Goal: Find specific page/section: Find specific page/section

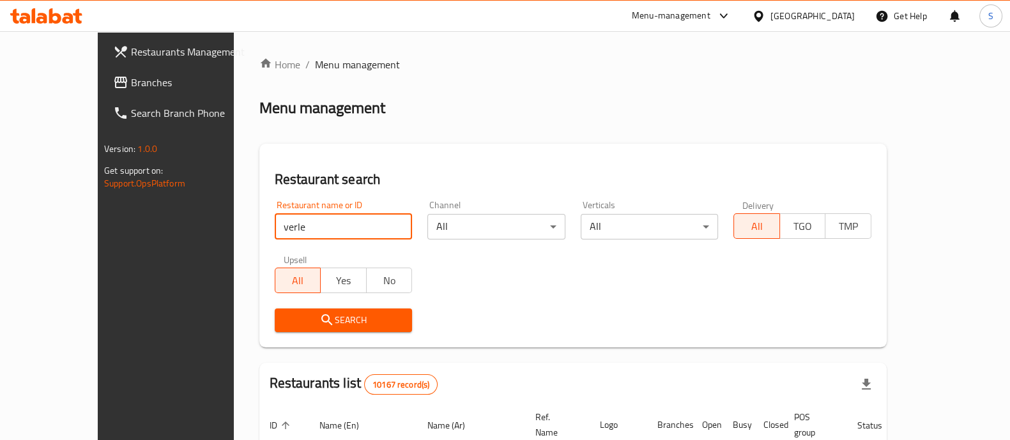
click button "Search" at bounding box center [344, 320] width 138 height 24
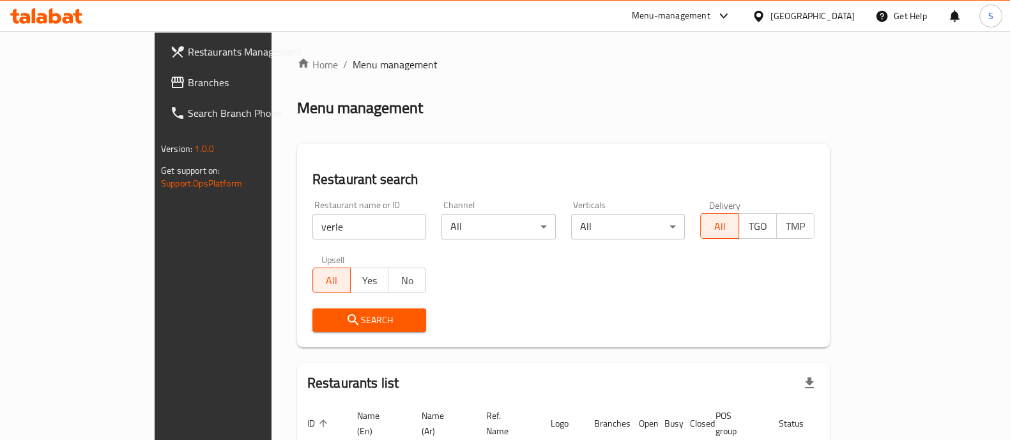
click at [570, 313] on div "Search" at bounding box center [563, 320] width 517 height 39
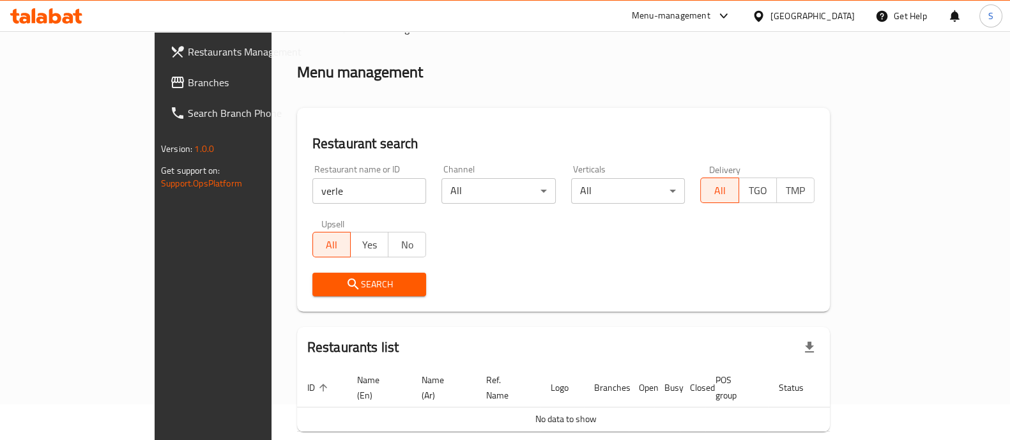
scroll to position [81, 0]
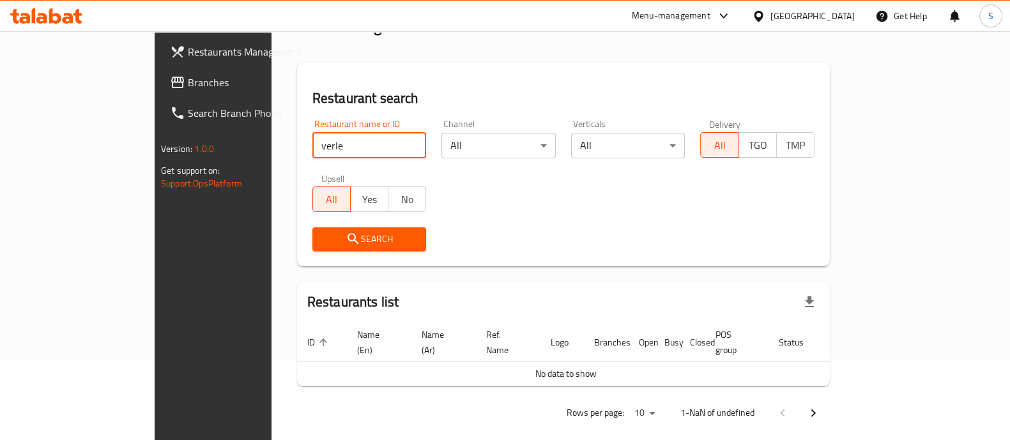
click at [312, 145] on input "verle" at bounding box center [369, 146] width 114 height 26
click at [323, 244] on span "Search" at bounding box center [370, 239] width 94 height 16
click at [337, 236] on span "Search" at bounding box center [370, 239] width 94 height 16
click at [312, 151] on input "verle" at bounding box center [369, 146] width 114 height 26
click at [312, 150] on input "verle" at bounding box center [369, 146] width 114 height 26
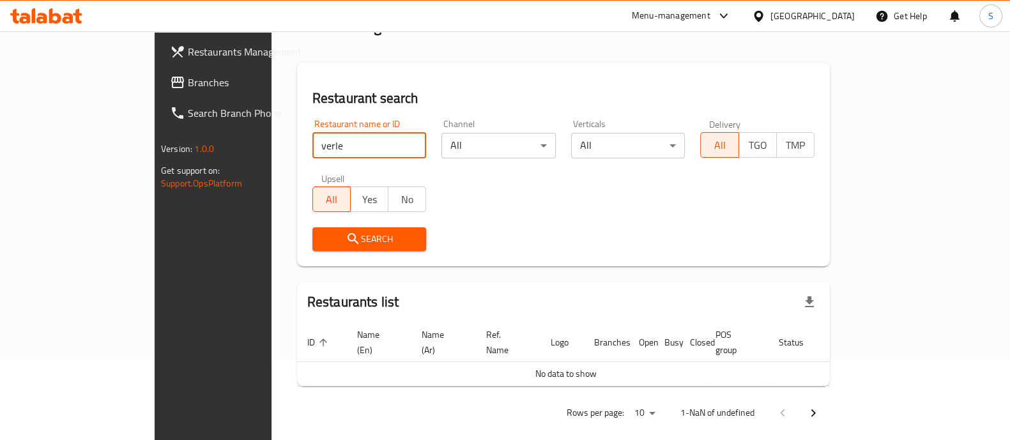
click at [312, 150] on input "verle" at bounding box center [369, 146] width 114 height 26
type input "verle"
click button "Search" at bounding box center [369, 239] width 114 height 24
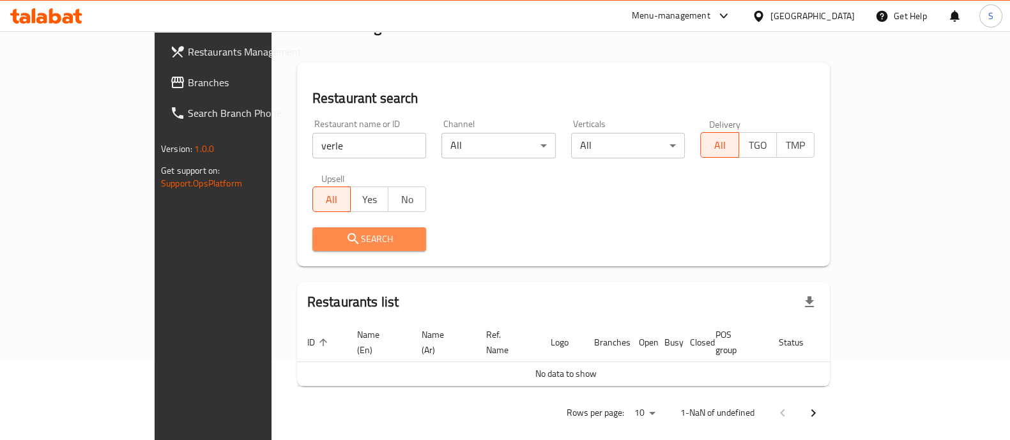
click at [323, 238] on span "Search" at bounding box center [370, 239] width 94 height 16
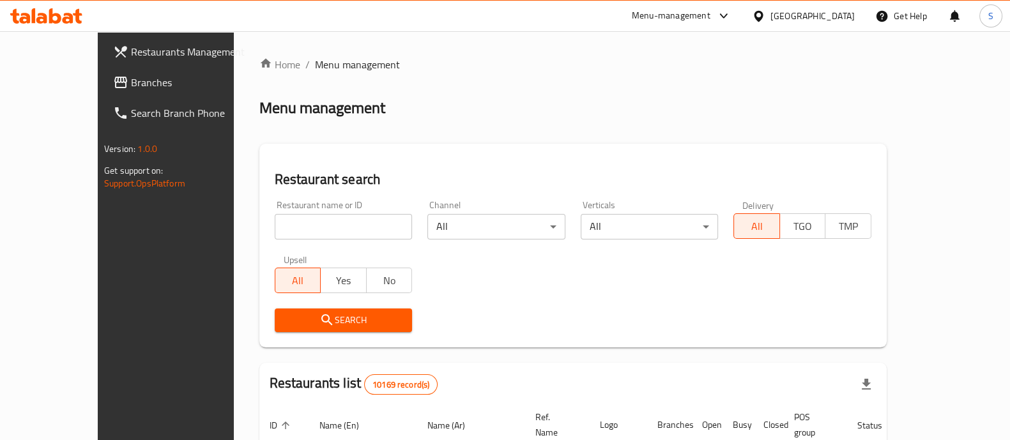
click at [282, 221] on input "search" at bounding box center [344, 227] width 138 height 26
type input "verle"
click at [291, 327] on span "Search" at bounding box center [344, 320] width 118 height 16
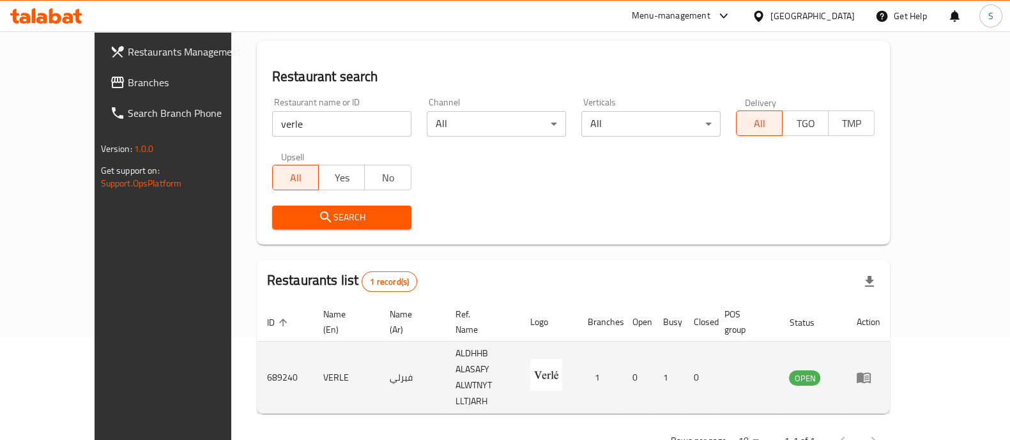
scroll to position [104, 0]
click at [870, 372] on icon "enhanced table" at bounding box center [863, 377] width 14 height 11
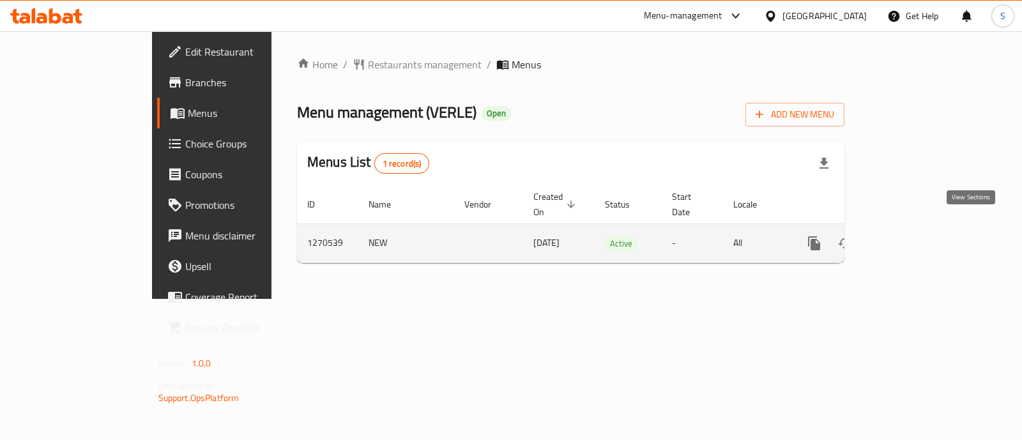
click at [914, 236] on icon "enhanced table" at bounding box center [906, 243] width 15 height 15
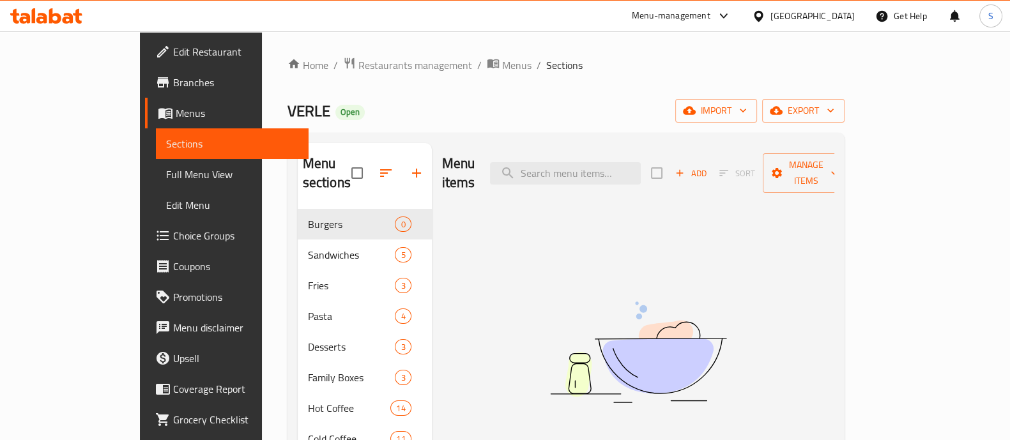
click at [173, 90] on span "Branches" at bounding box center [235, 82] width 125 height 15
